Goal: Information Seeking & Learning: Learn about a topic

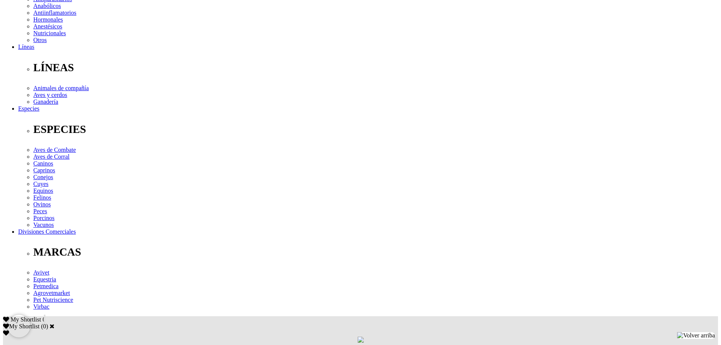
scroll to position [189, 0]
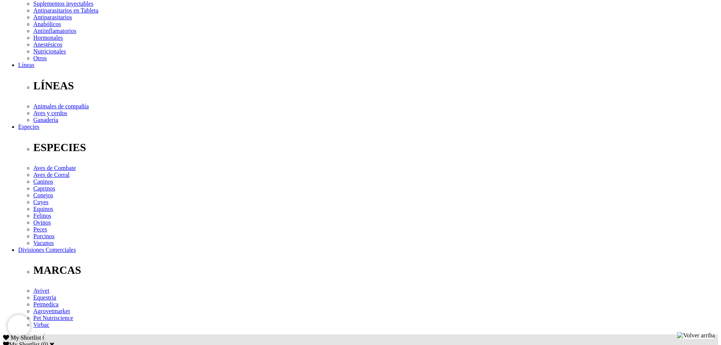
scroll to position [189, 0]
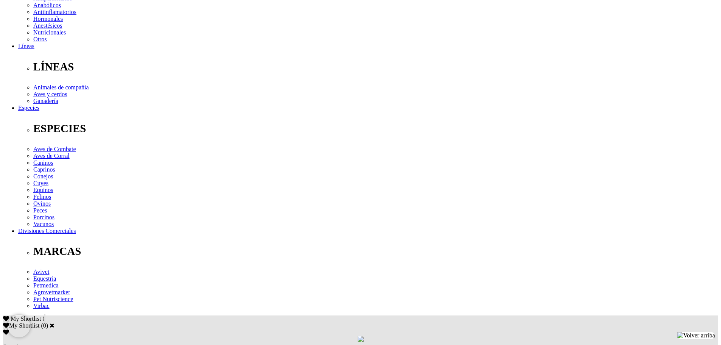
drag, startPoint x: 297, startPoint y: 216, endPoint x: 337, endPoint y: 215, distance: 39.8
